Goal: Communication & Community: Answer question/provide support

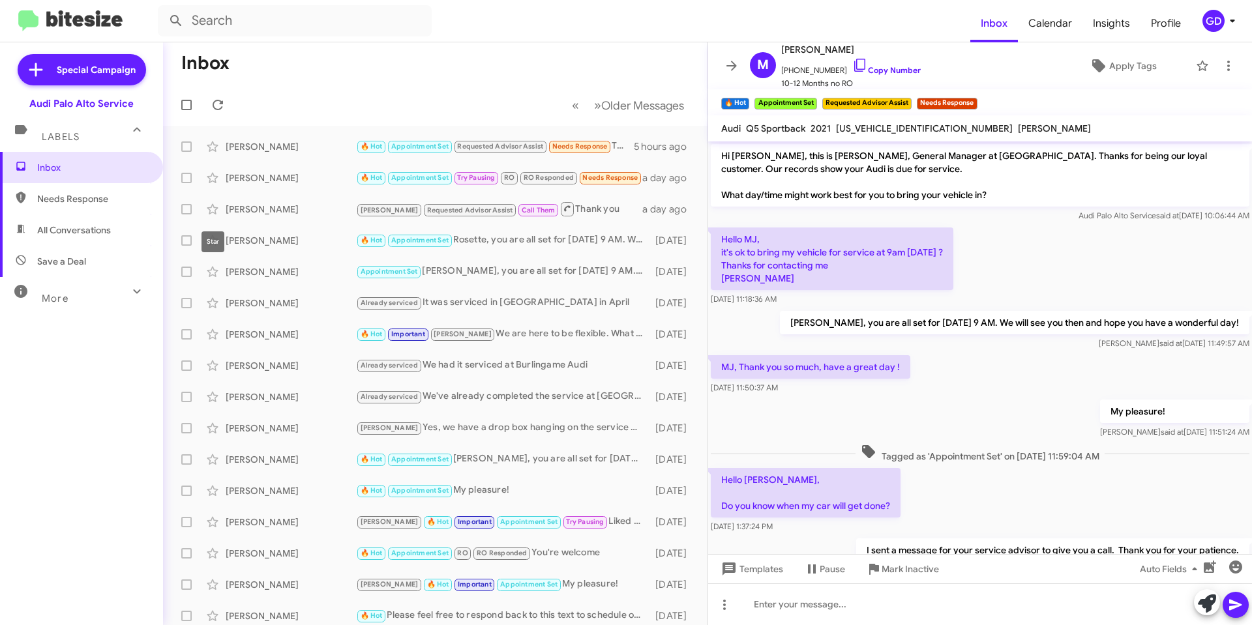
scroll to position [127, 0]
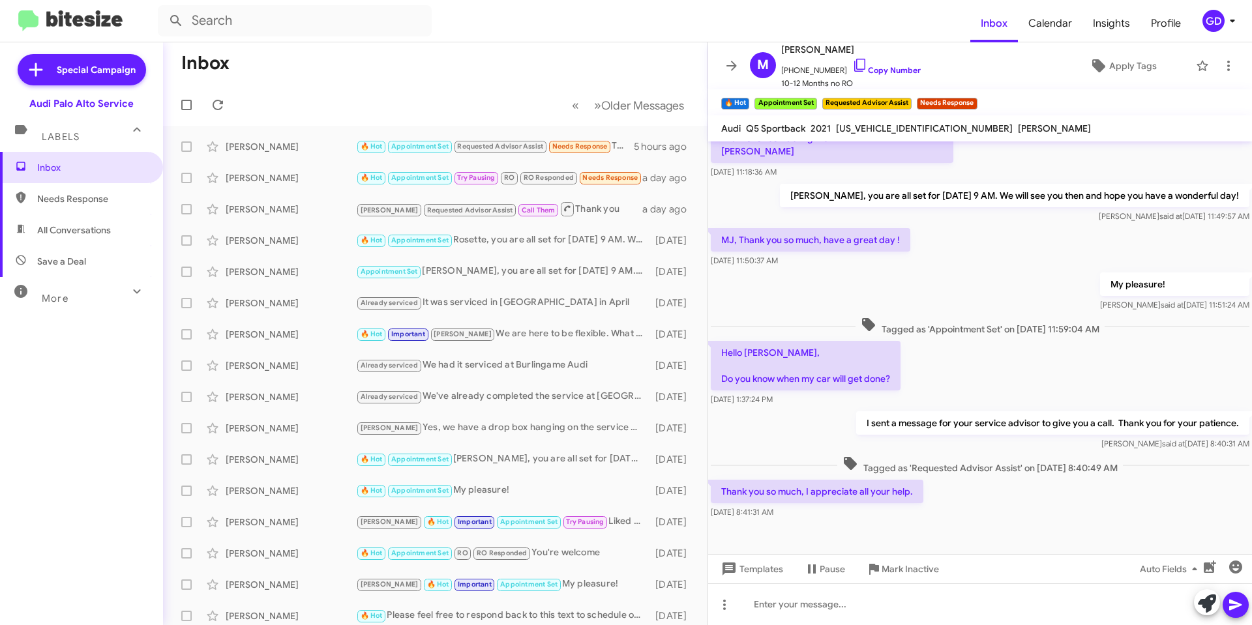
click at [85, 203] on span "Needs Response" at bounding box center [92, 198] width 111 height 13
type input "in:needs-response"
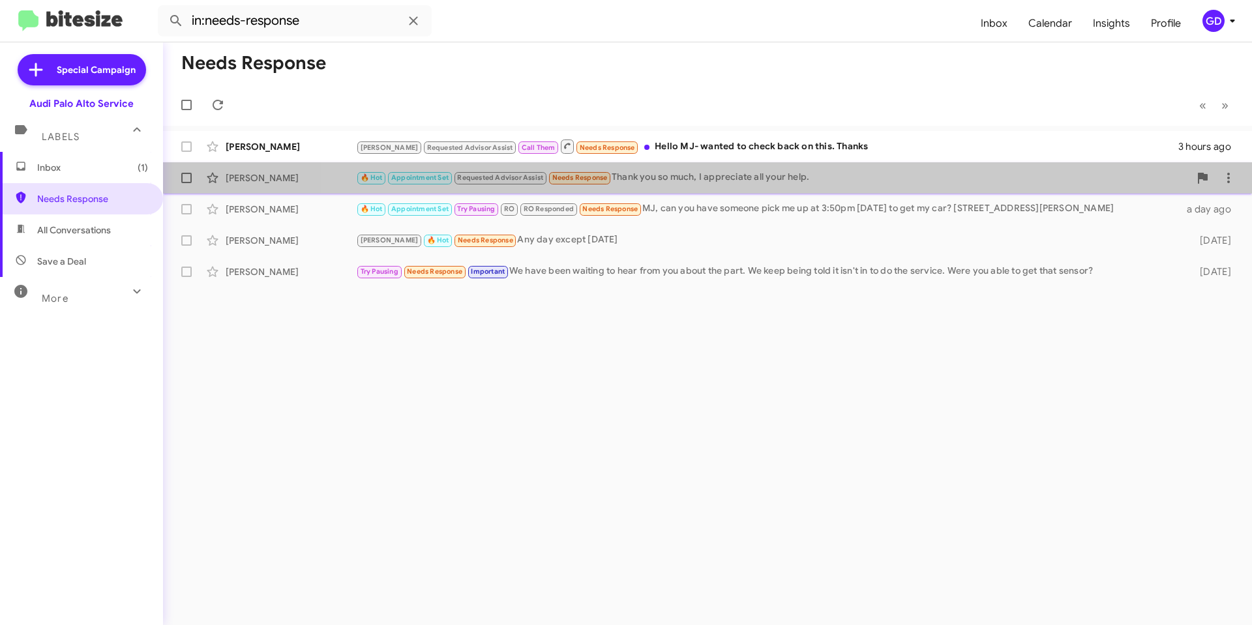
click at [704, 181] on div "🔥 Hot Appointment Set Requested Advisor Assist Needs Response Thank you so much…" at bounding box center [772, 177] width 833 height 15
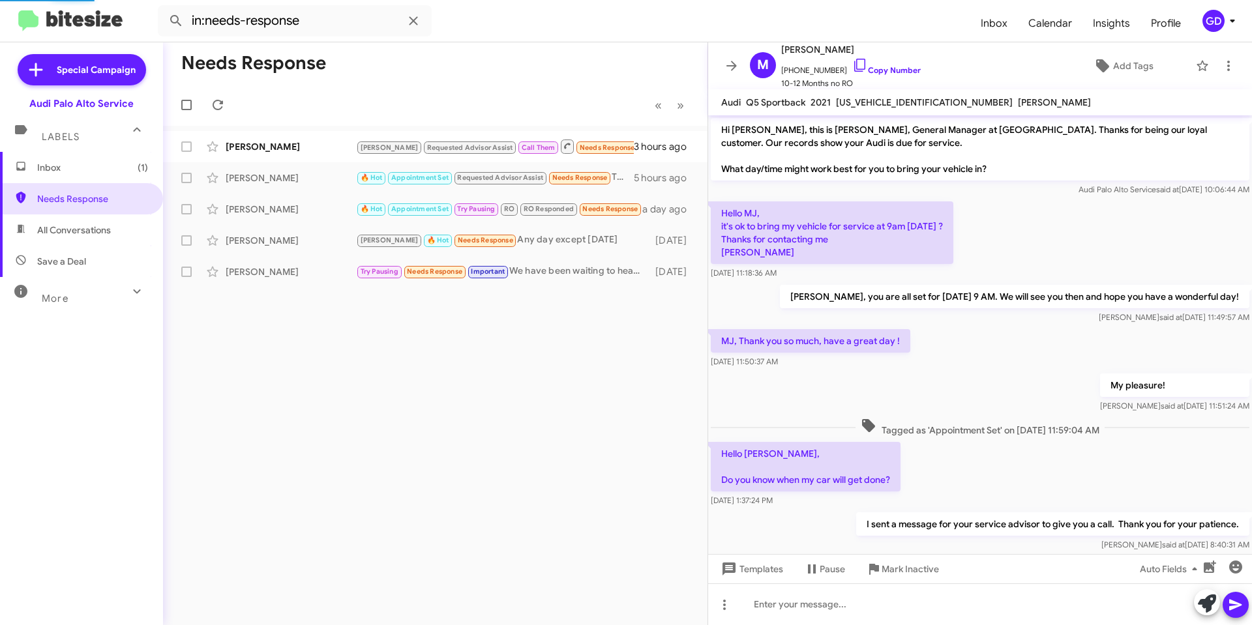
scroll to position [101, 0]
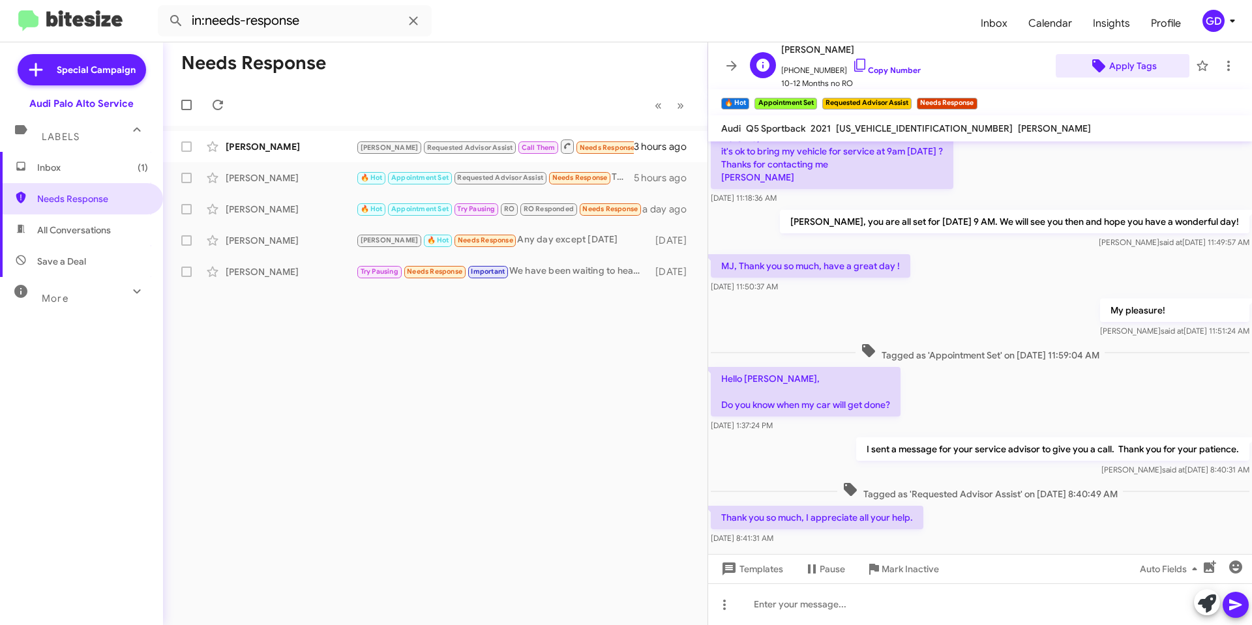
click at [1118, 65] on span "Apply Tags" at bounding box center [1133, 65] width 48 height 23
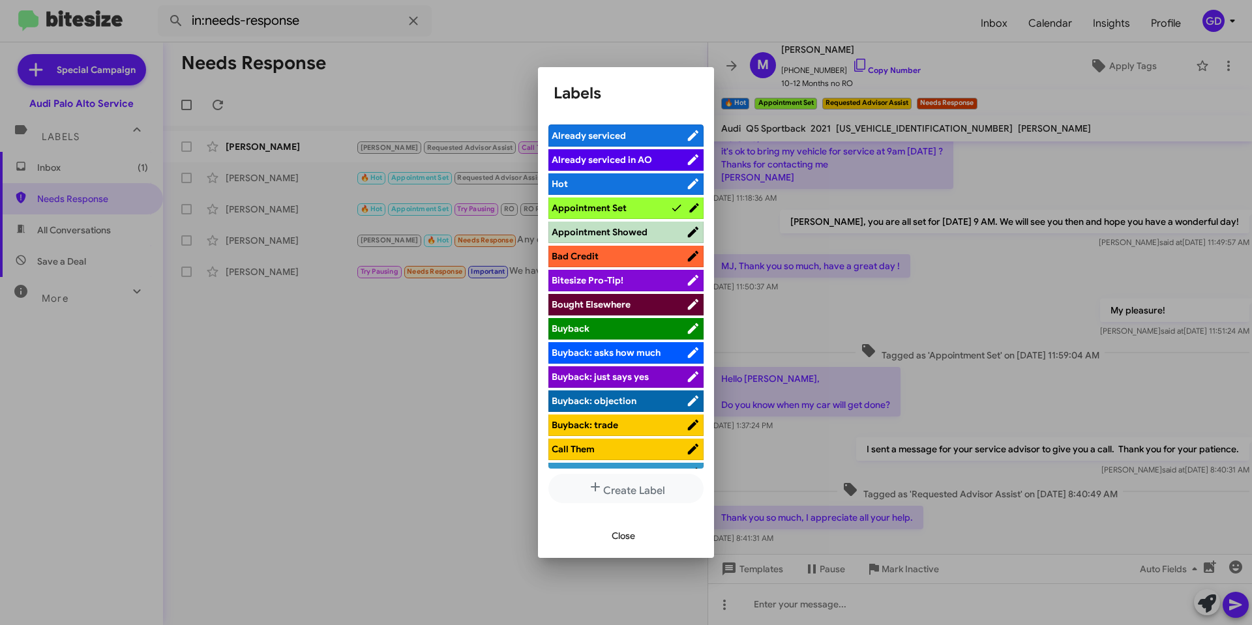
click at [624, 535] on span "Close" at bounding box center [623, 535] width 23 height 23
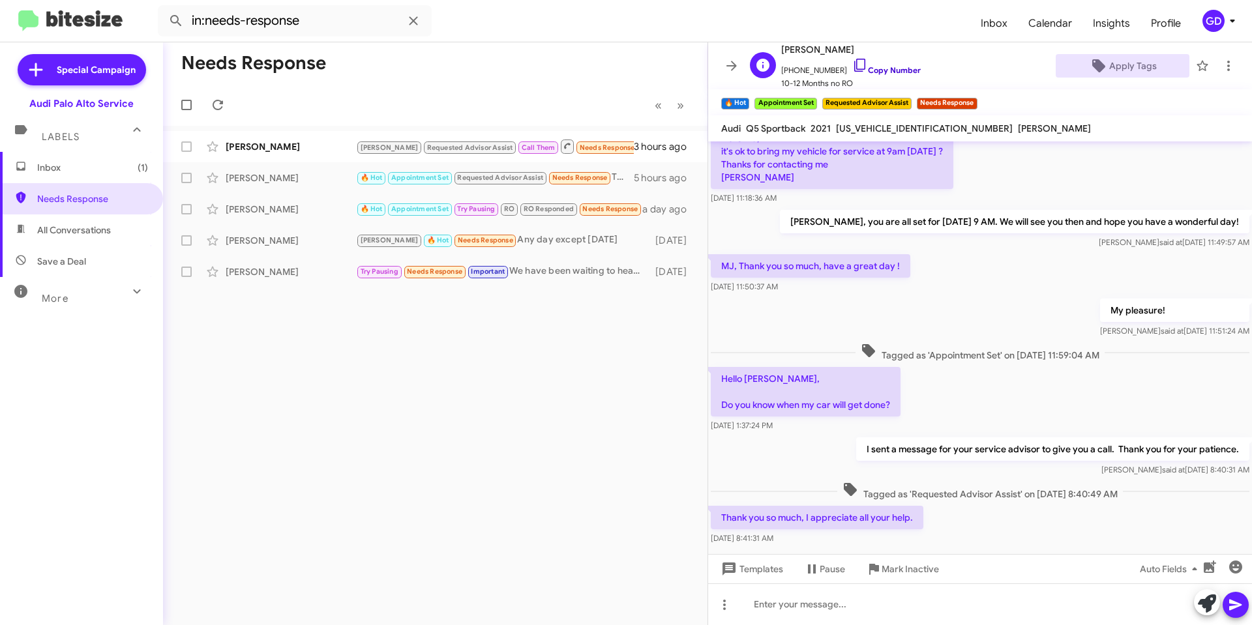
click at [871, 68] on link "Copy Number" at bounding box center [886, 70] width 68 height 10
click at [279, 149] on div "[PERSON_NAME]" at bounding box center [291, 146] width 130 height 13
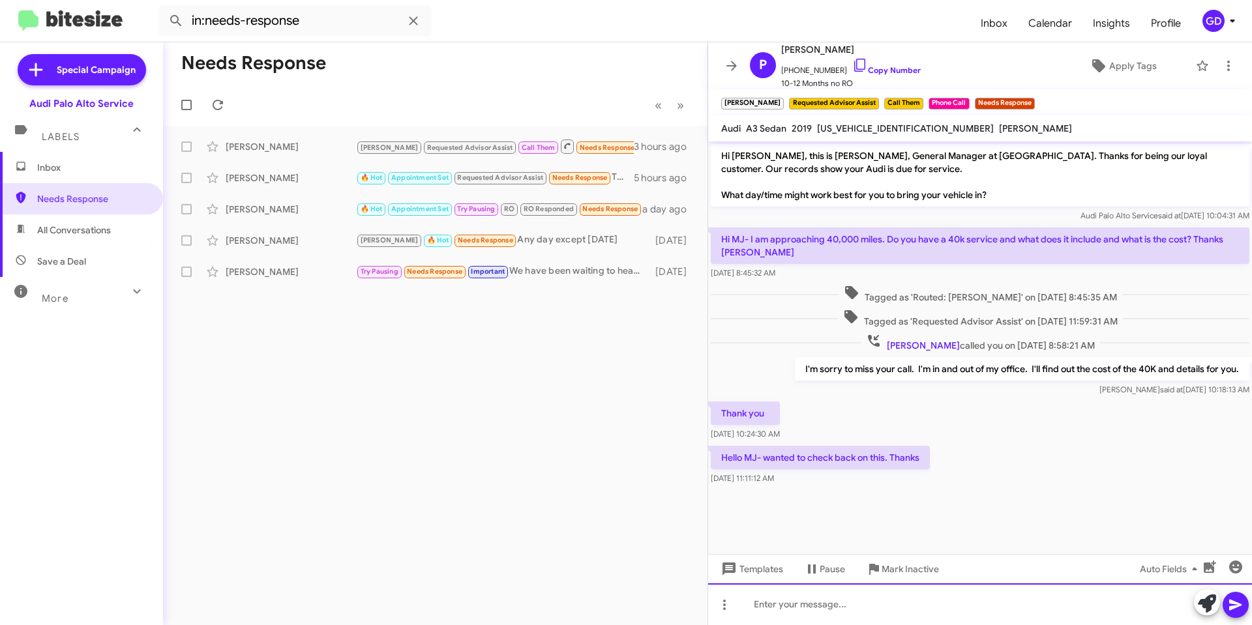
click at [799, 606] on div at bounding box center [980, 605] width 544 height 42
click at [477, 415] on div "Needs Response « Previous » Next [PERSON_NAME] Requested Advisor Assist Call Th…" at bounding box center [435, 333] width 545 height 583
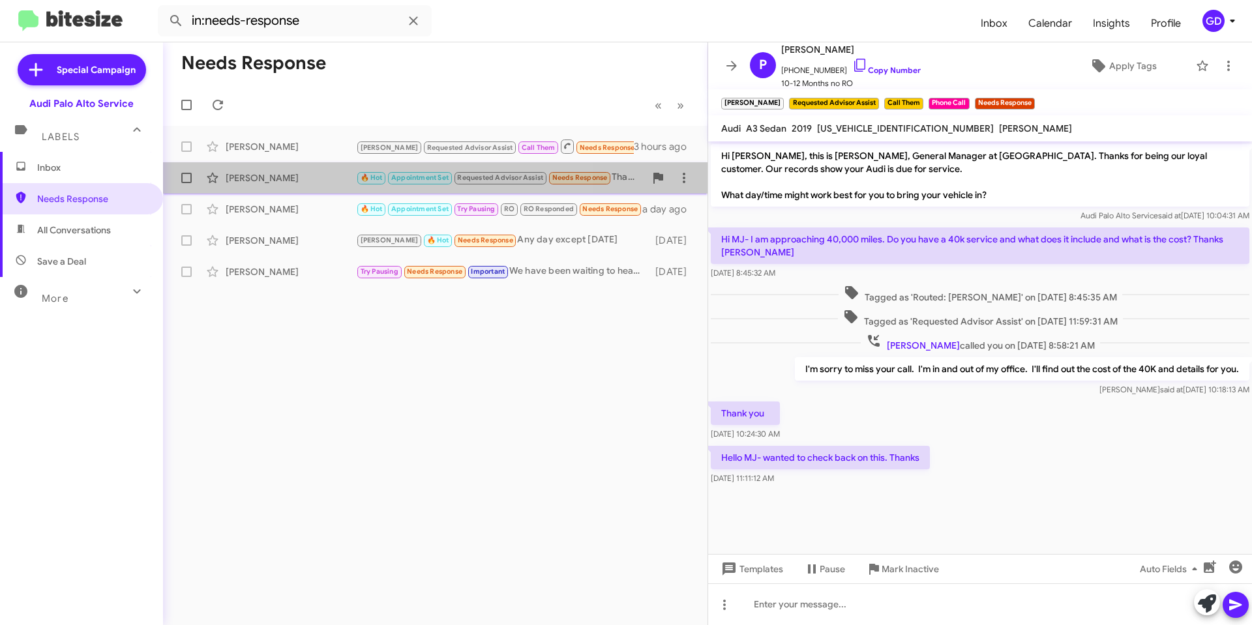
click at [236, 173] on div "[PERSON_NAME]" at bounding box center [291, 178] width 130 height 13
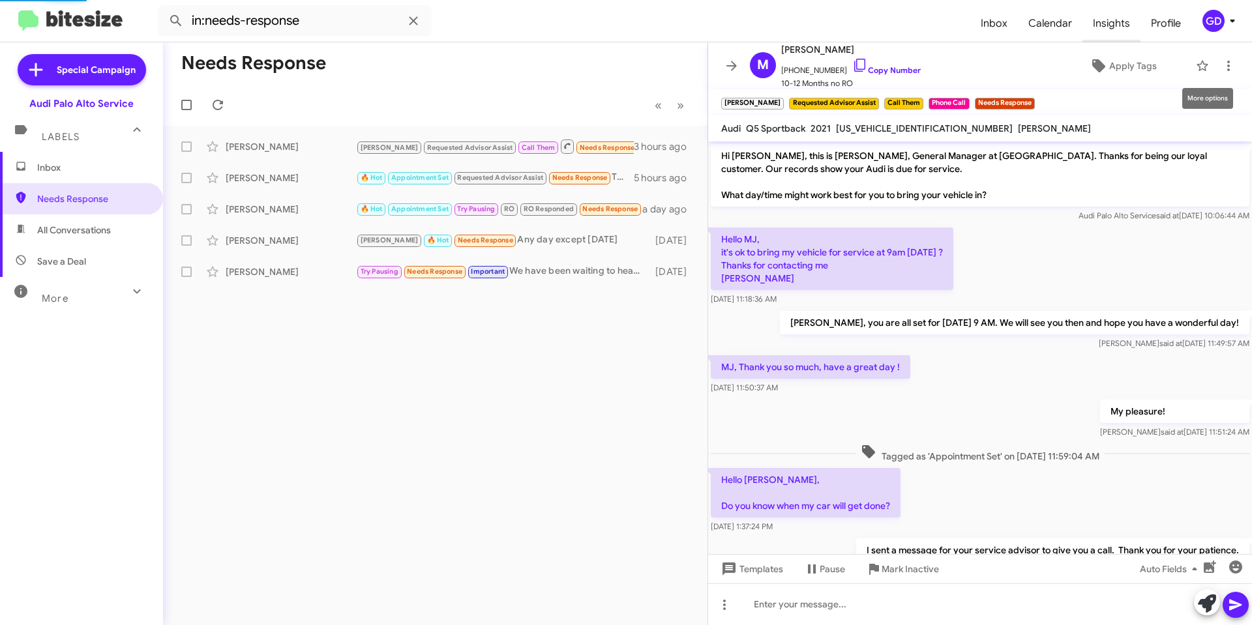
scroll to position [127, 0]
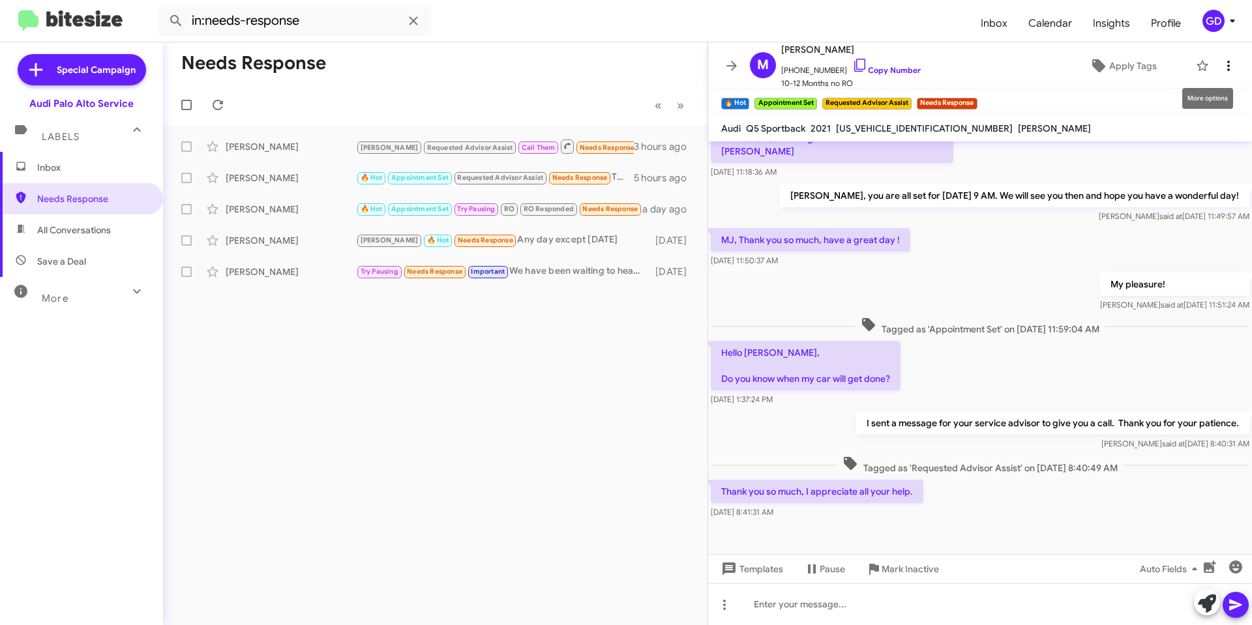
click at [1227, 67] on icon at bounding box center [1228, 66] width 3 height 10
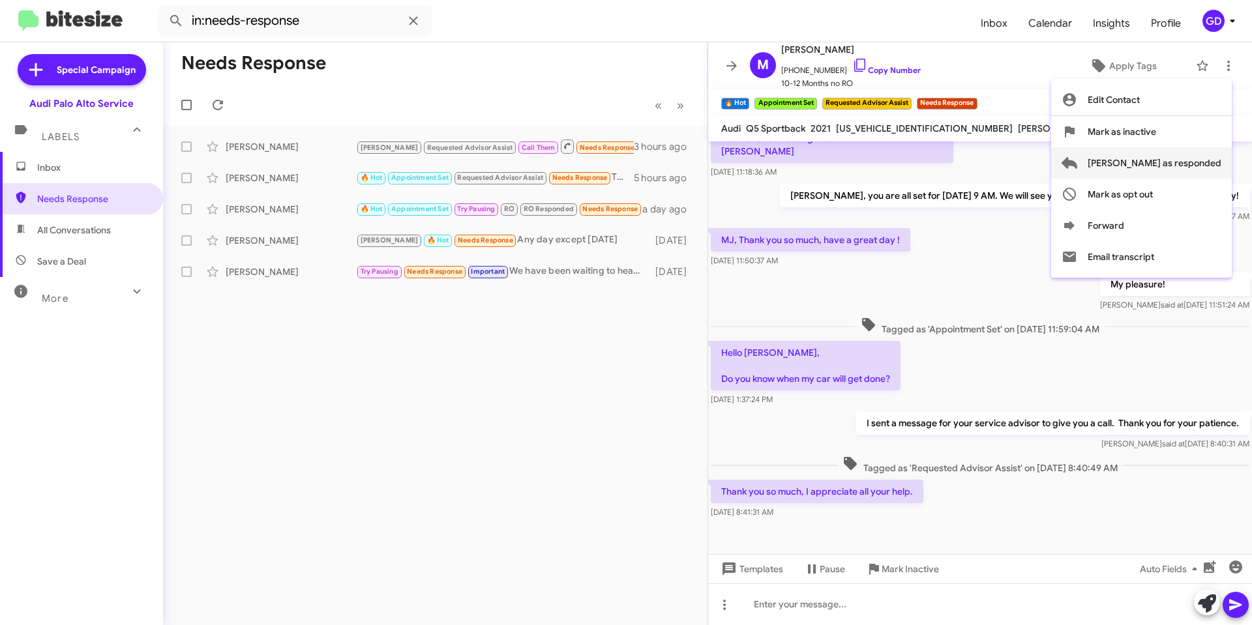
click at [1169, 163] on span "[PERSON_NAME] as responded" at bounding box center [1155, 162] width 134 height 31
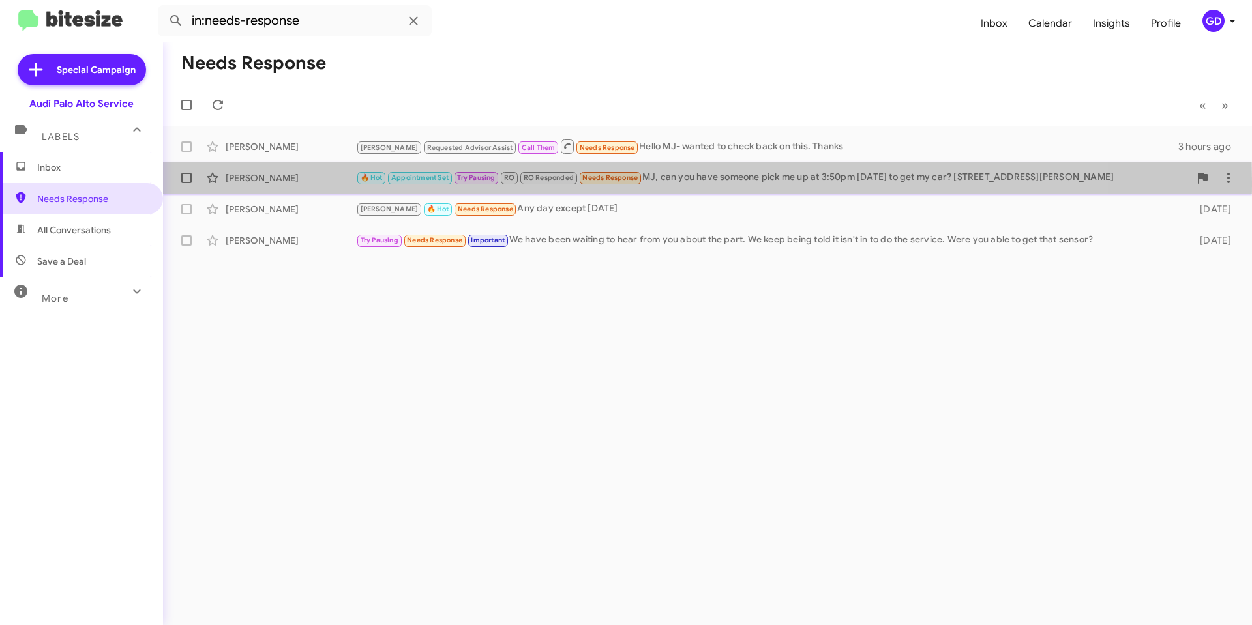
click at [269, 182] on div "[PERSON_NAME]" at bounding box center [291, 178] width 130 height 13
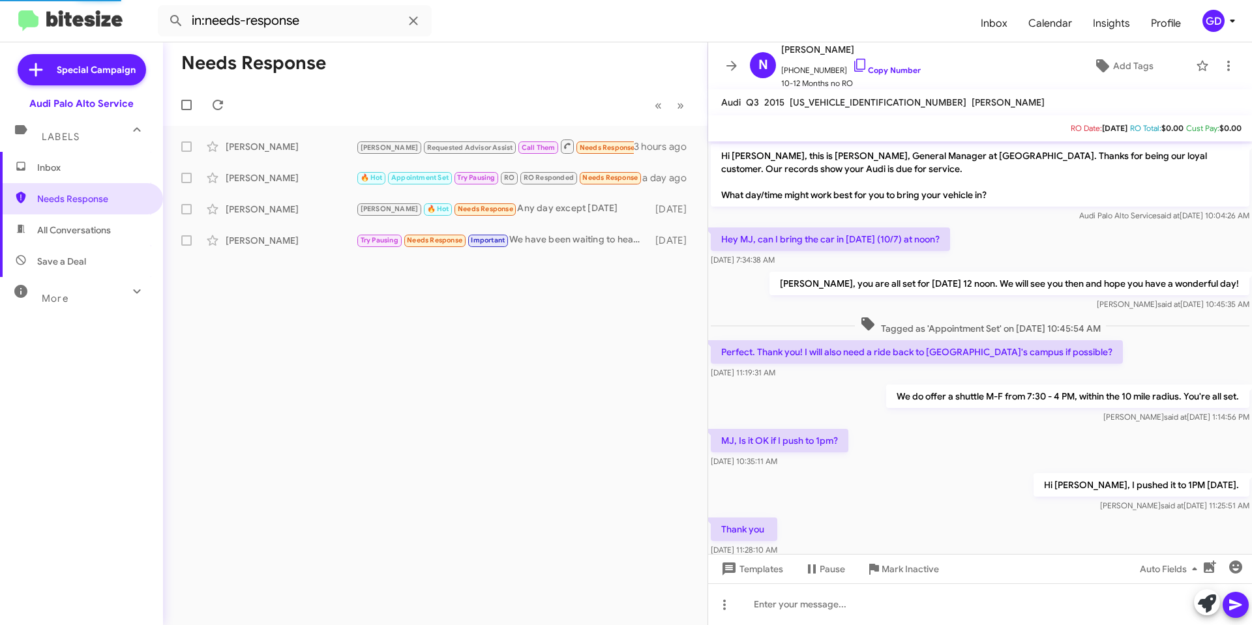
scroll to position [211, 0]
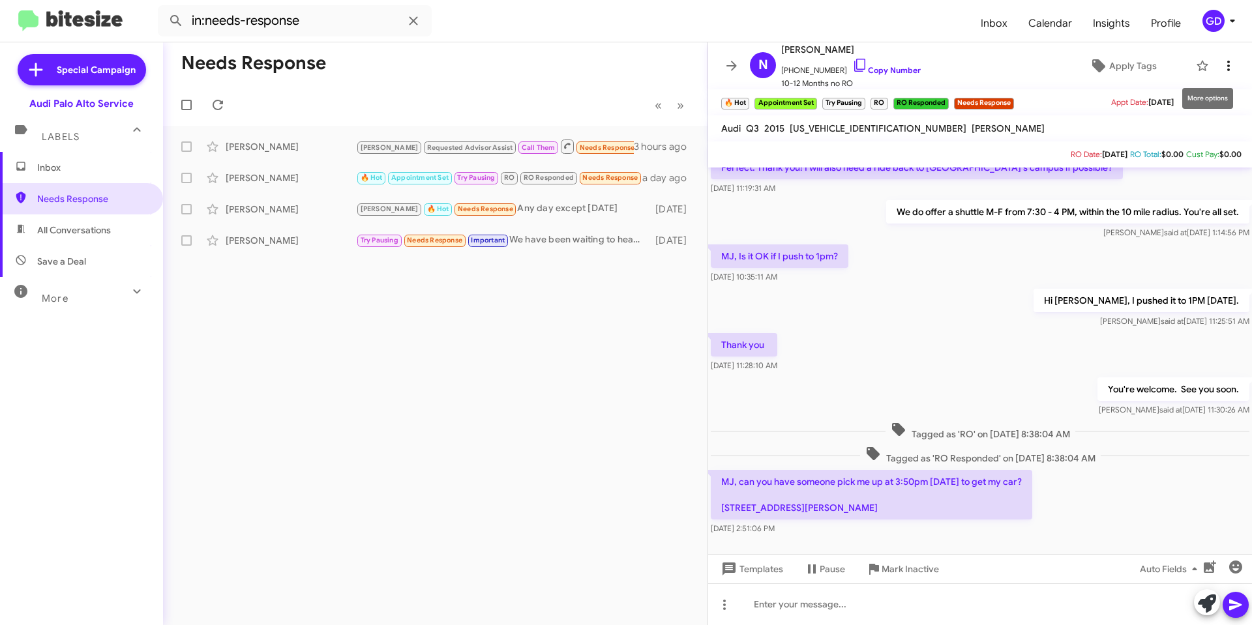
click at [1225, 65] on icon at bounding box center [1229, 66] width 16 height 16
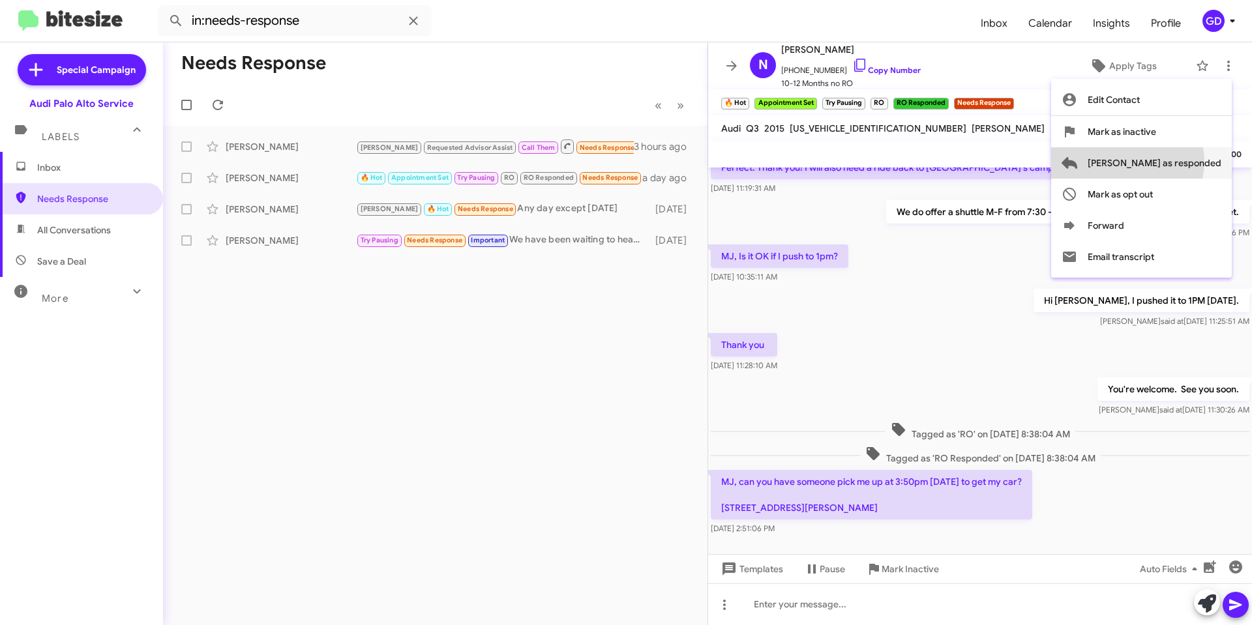
click at [1180, 162] on span "[PERSON_NAME] as responded" at bounding box center [1155, 162] width 134 height 31
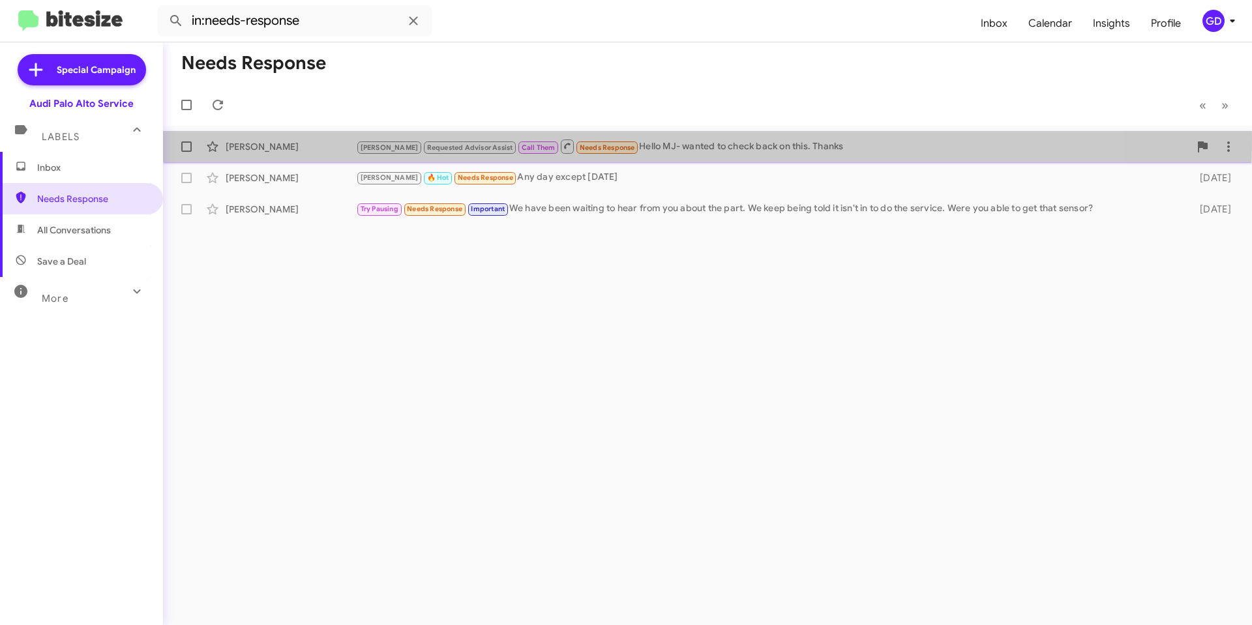
click at [277, 138] on div "[PERSON_NAME] Requested Advisor Assist Call Them Needs Response Hello MJ- wante…" at bounding box center [707, 147] width 1068 height 26
